Goal: Find specific page/section: Find specific page/section

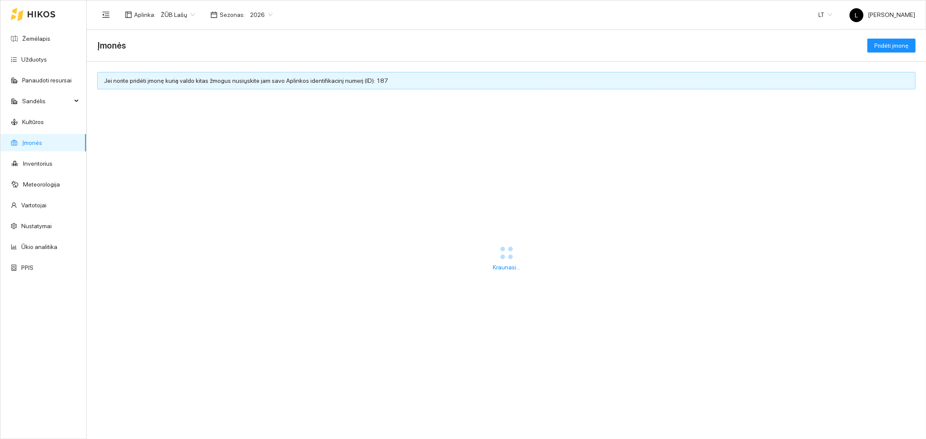
click at [35, 27] on div at bounding box center [33, 14] width 45 height 28
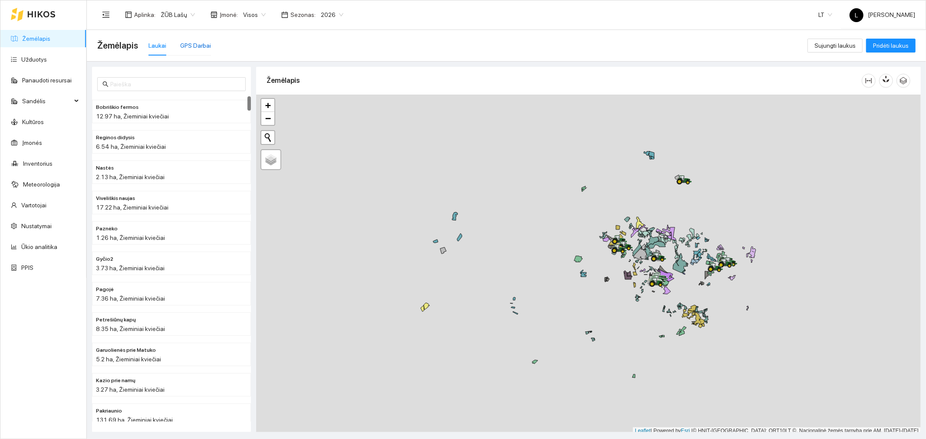
click at [185, 42] on div "GPS Darbai" at bounding box center [195, 46] width 31 height 10
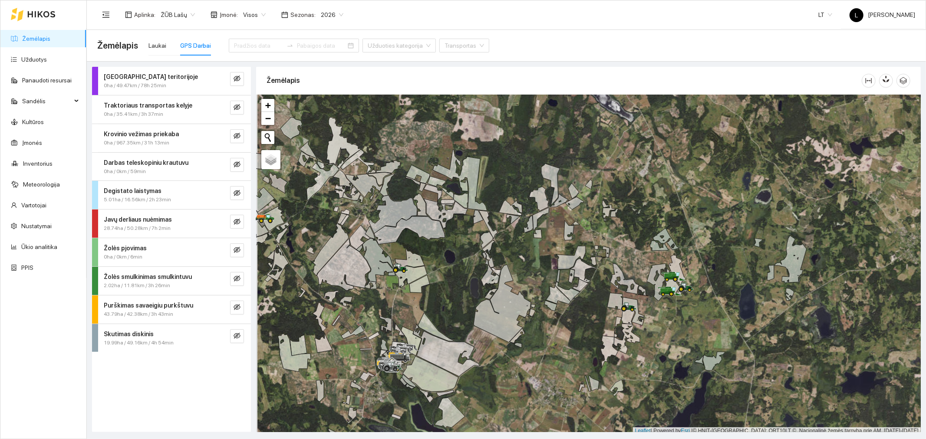
scroll to position [2, 0]
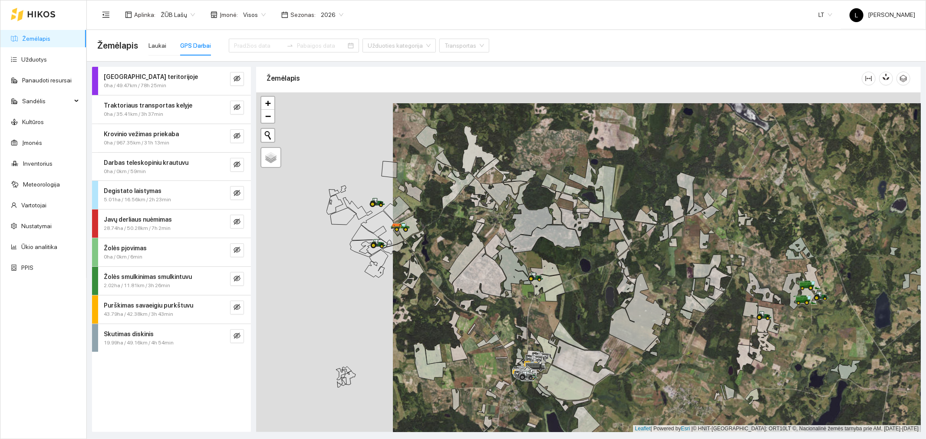
drag, startPoint x: 320, startPoint y: 296, endPoint x: 455, endPoint y: 307, distance: 135.9
click at [455, 307] on div at bounding box center [588, 262] width 665 height 340
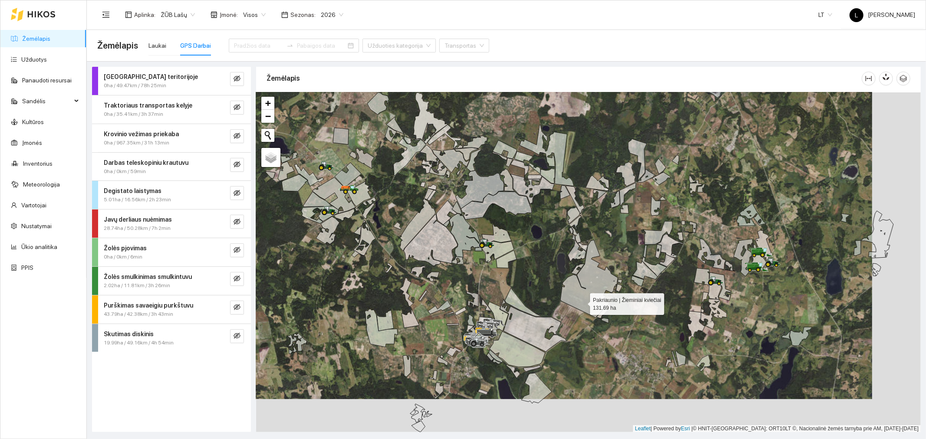
drag, startPoint x: 631, startPoint y: 336, endPoint x: 582, endPoint y: 303, distance: 59.0
click at [582, 303] on icon at bounding box center [588, 279] width 57 height 78
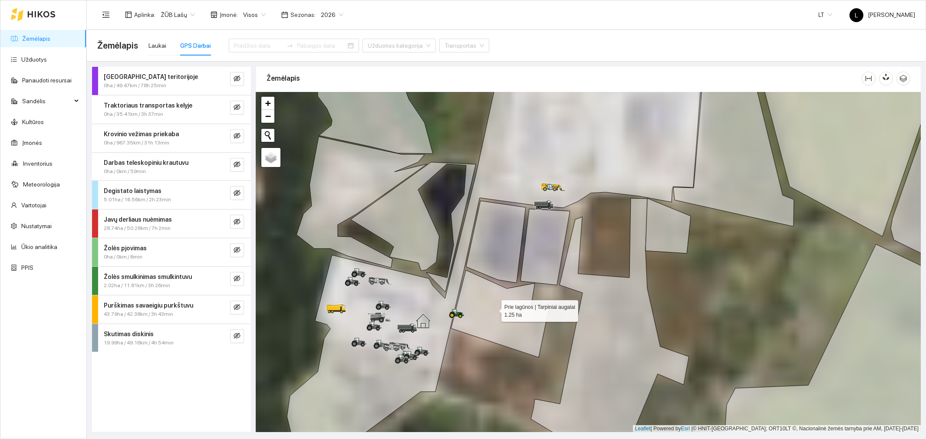
drag, startPoint x: 471, startPoint y: 318, endPoint x: 523, endPoint y: 297, distance: 55.5
click at [523, 297] on icon at bounding box center [500, 313] width 98 height 87
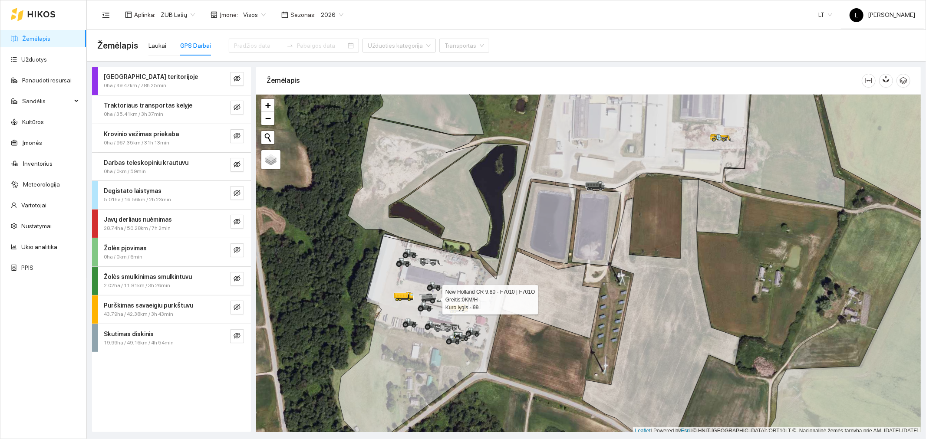
scroll to position [2, 0]
